Goal: Information Seeking & Learning: Learn about a topic

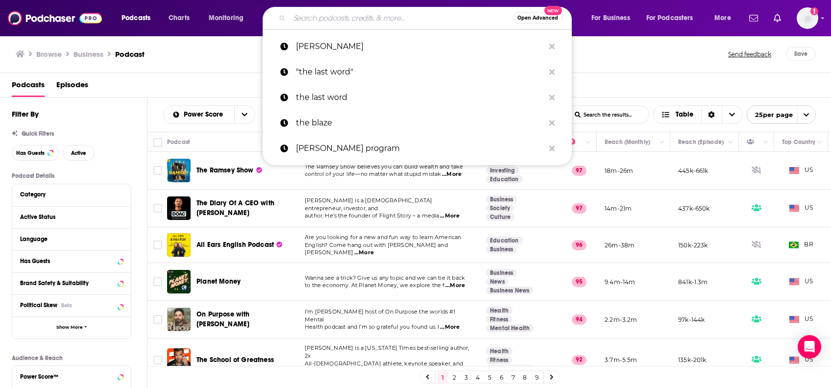
click at [395, 18] on input "Search podcasts, credits, & more..." at bounding box center [402, 18] width 224 height 16
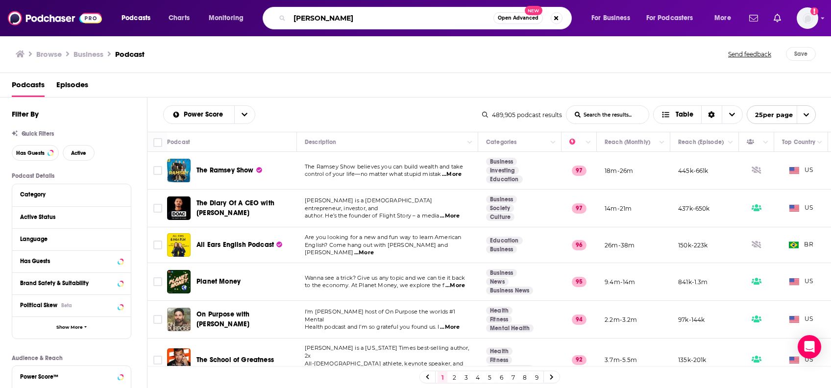
type input "[PERSON_NAME]"
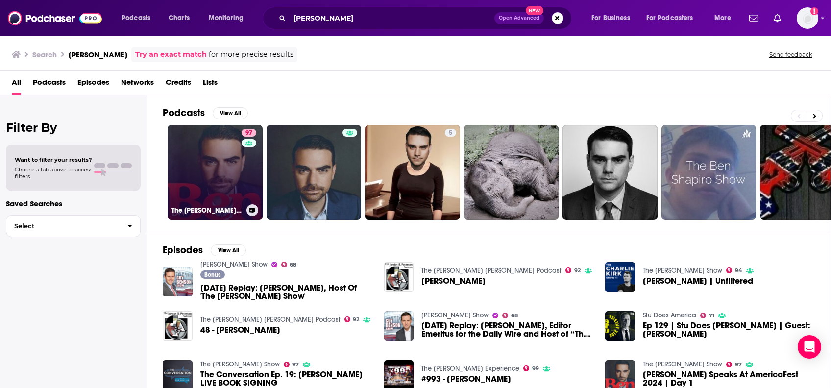
click at [210, 186] on link "97 The [PERSON_NAME] Show" at bounding box center [215, 172] width 95 height 95
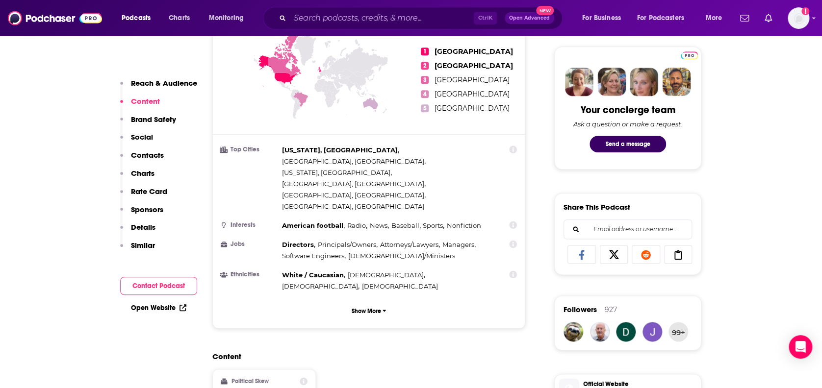
scroll to position [457, 0]
click at [161, 123] on p "Brand Safety" at bounding box center [153, 119] width 45 height 9
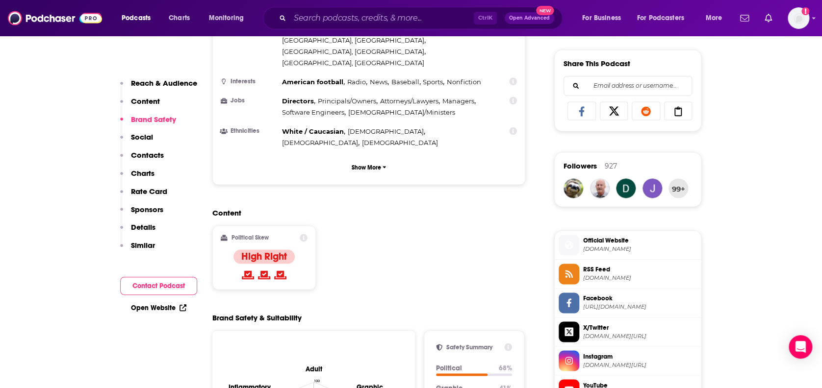
scroll to position [717, 0]
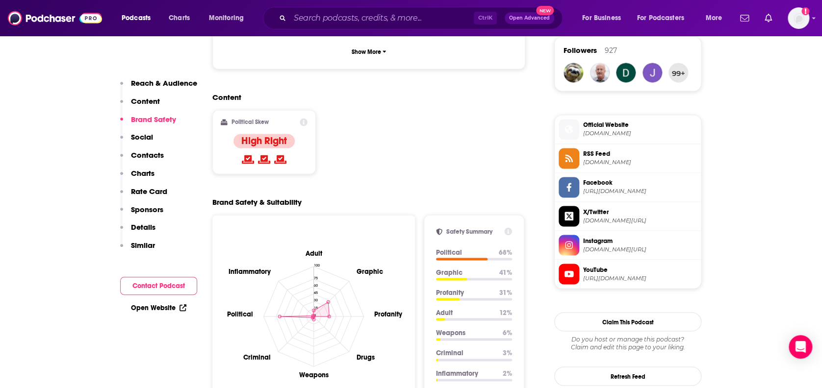
click at [505, 227] on icon at bounding box center [508, 231] width 8 height 8
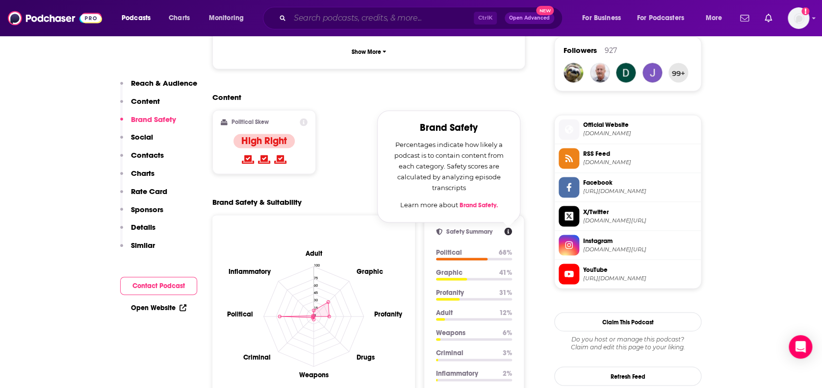
click at [328, 19] on input "Search podcasts, credits, & more..." at bounding box center [382, 18] width 184 height 16
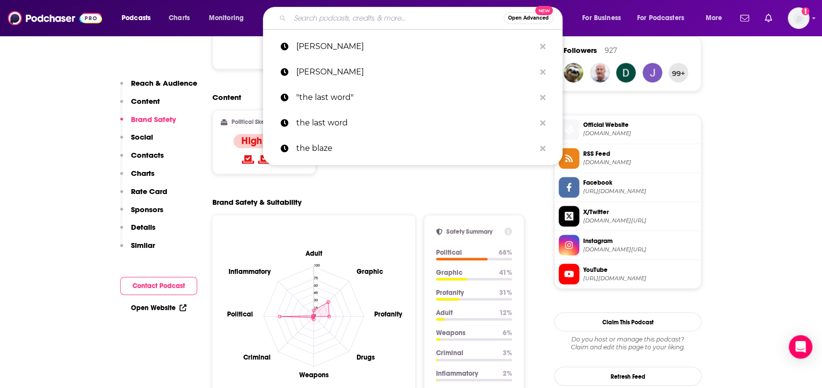
type input "a"
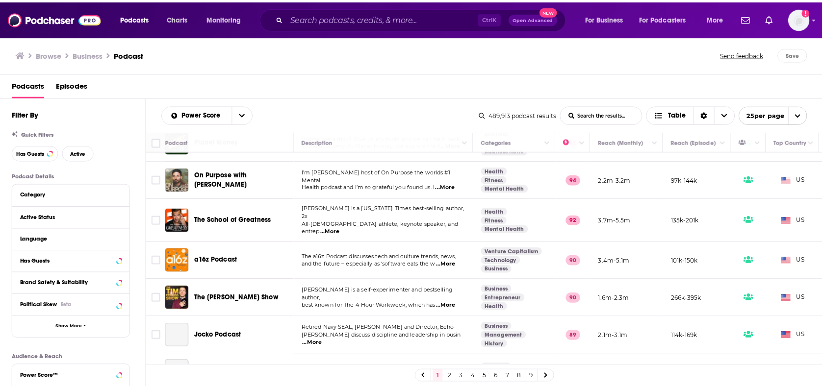
scroll to position [196, 0]
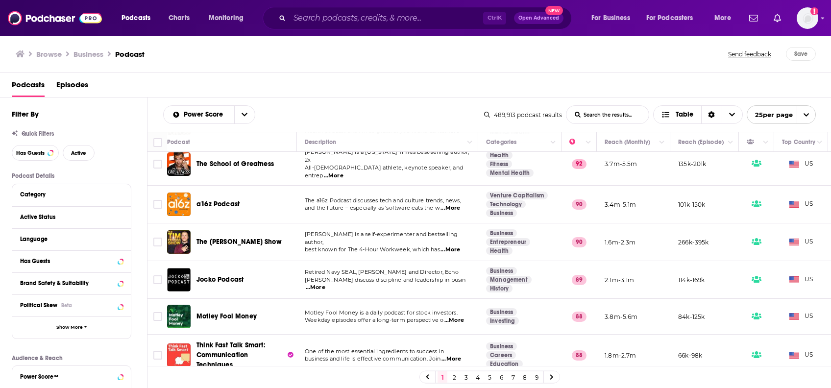
click at [209, 200] on span "a16z Podcast" at bounding box center [218, 205] width 43 height 10
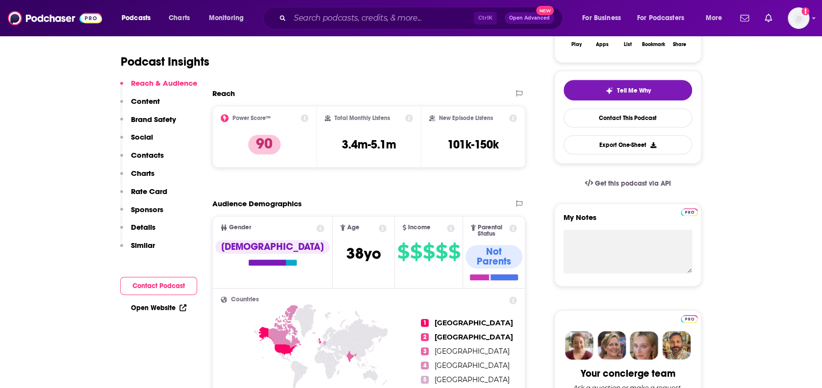
scroll to position [326, 0]
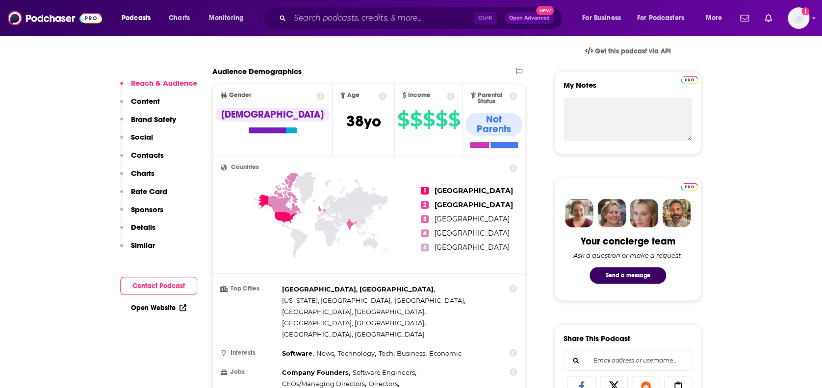
click at [143, 108] on button "Content" at bounding box center [140, 106] width 40 height 18
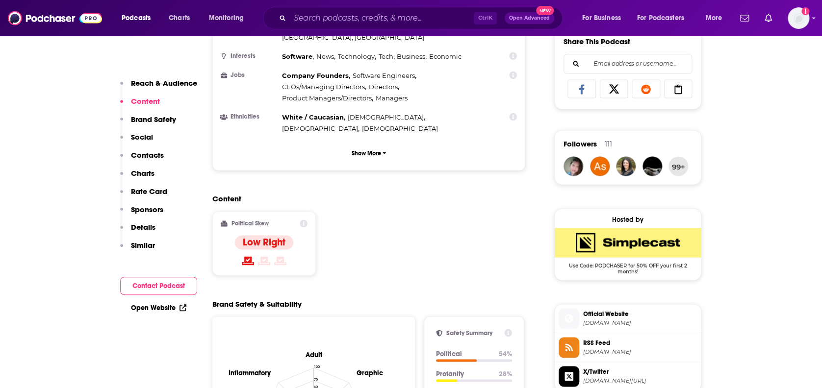
click at [143, 115] on p "Brand Safety" at bounding box center [153, 119] width 45 height 9
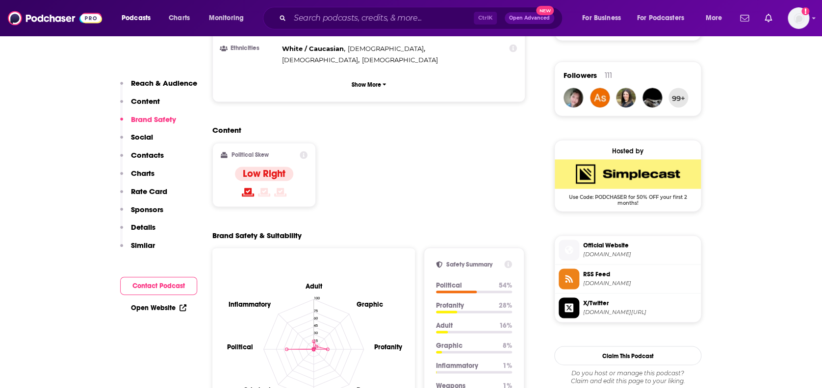
scroll to position [663, 0]
